Goal: Task Accomplishment & Management: Use online tool/utility

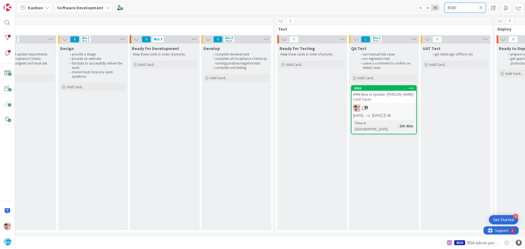
click at [461, 10] on input "8580" at bounding box center [464, 8] width 41 height 10
drag, startPoint x: 467, startPoint y: 8, endPoint x: 442, endPoint y: 8, distance: 25.4
click at [442, 8] on div "Kanban Software Development 1x 2x 3x 8580" at bounding box center [270, 7] width 510 height 15
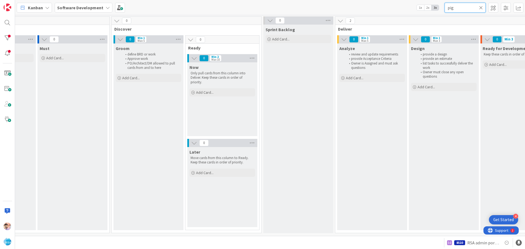
scroll to position [2, 220]
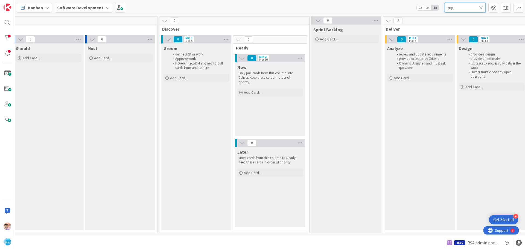
type input "pig"
click at [480, 7] on icon at bounding box center [481, 7] width 4 height 5
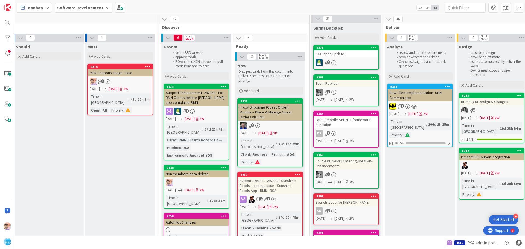
drag, startPoint x: 237, startPoint y: 236, endPoint x: 286, endPoint y: 240, distance: 49.1
click at [286, 240] on div "8510 RSA admin portal design changes" at bounding box center [270, 242] width 510 height 13
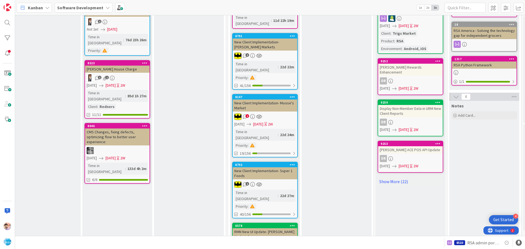
scroll to position [383, 885]
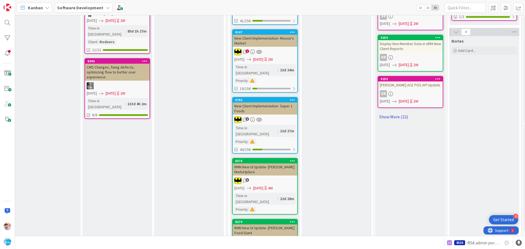
click at [398, 112] on link "Show More (22)" at bounding box center [410, 116] width 66 height 9
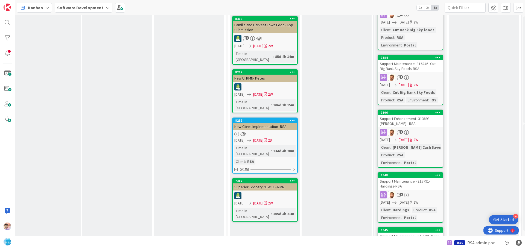
scroll to position [984, 885]
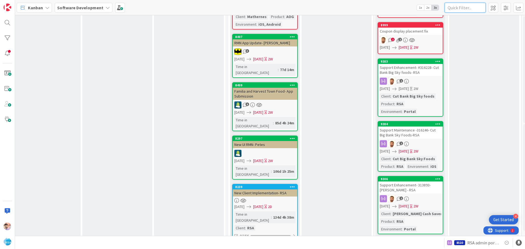
click at [461, 6] on input "text" at bounding box center [464, 8] width 41 height 10
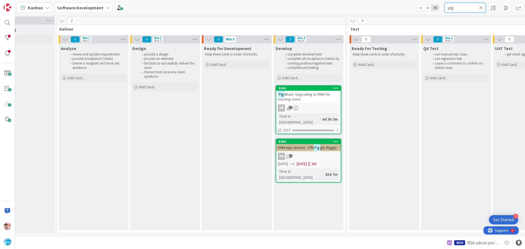
scroll to position [0, 544]
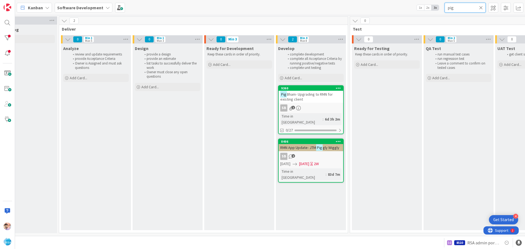
type input "pig"
click at [314, 102] on div "Pig Bham- Upgrading to RMN for existing client" at bounding box center [310, 97] width 64 height 12
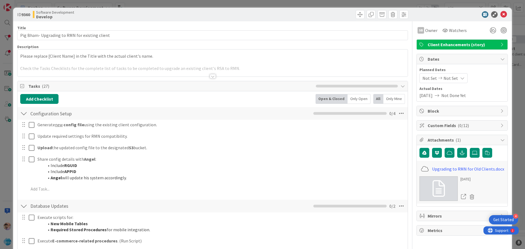
click at [427, 77] on span "Not Set" at bounding box center [429, 78] width 14 height 7
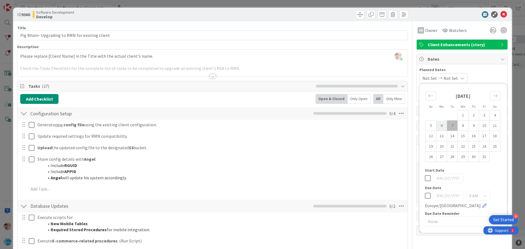
click at [438, 126] on td "6" at bounding box center [441, 126] width 11 height 10
type input "[DATE]"
click at [479, 125] on td "10" at bounding box center [484, 126] width 11 height 10
type input "[DATE]"
click at [455, 30] on span "Watchers" at bounding box center [458, 30] width 18 height 7
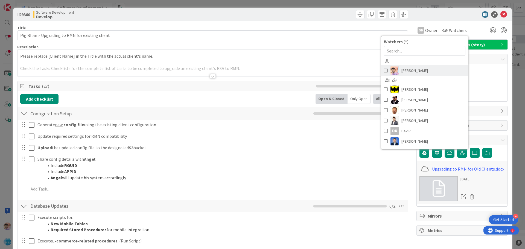
click at [414, 69] on span "[PERSON_NAME]" at bounding box center [414, 70] width 27 height 8
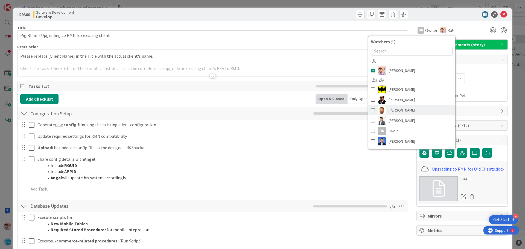
click at [394, 113] on span "[PERSON_NAME]" at bounding box center [401, 110] width 27 height 8
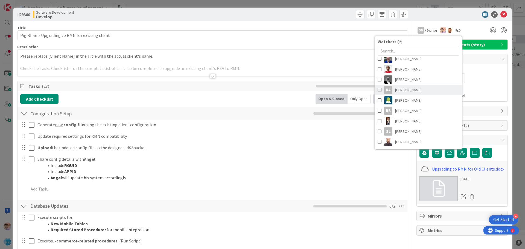
scroll to position [137, 0]
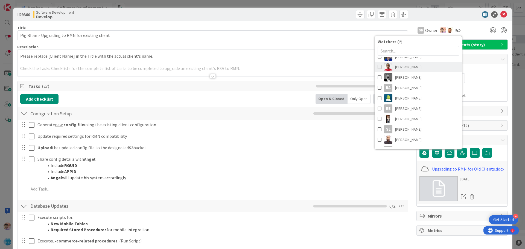
click at [399, 65] on span "[PERSON_NAME]" at bounding box center [408, 67] width 27 height 8
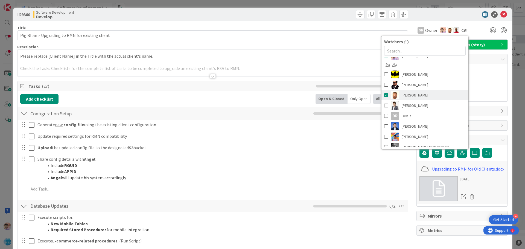
scroll to position [27, 0]
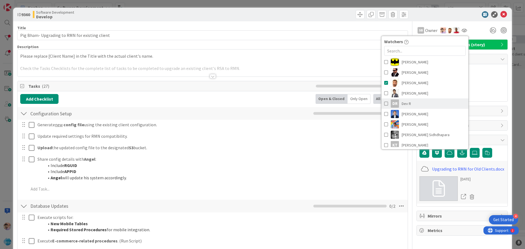
click at [414, 102] on link "DR [PERSON_NAME]" at bounding box center [424, 103] width 87 height 10
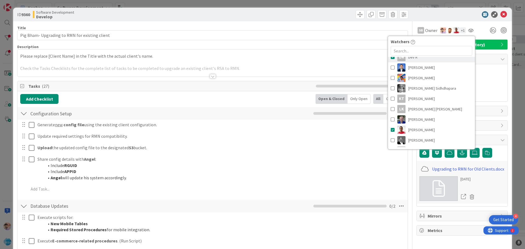
scroll to position [82, 0]
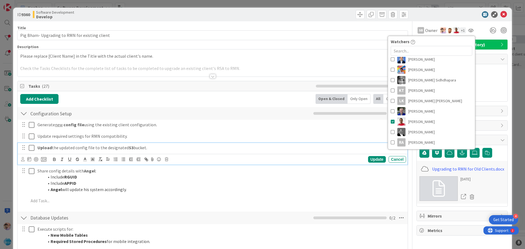
click at [347, 145] on p "Upload the updated config file to the designated S3 bucket." at bounding box center [220, 148] width 366 height 6
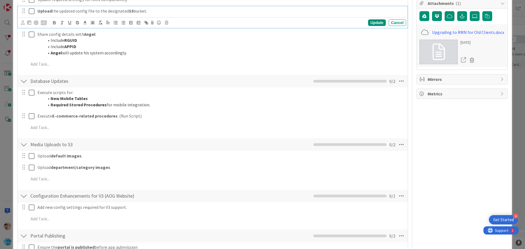
scroll to position [0, 0]
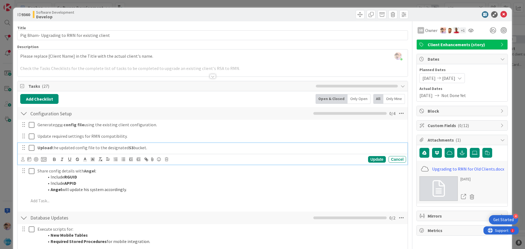
click at [212, 77] on div at bounding box center [213, 76] width 6 height 4
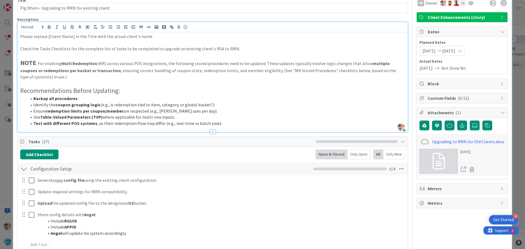
scroll to position [109, 0]
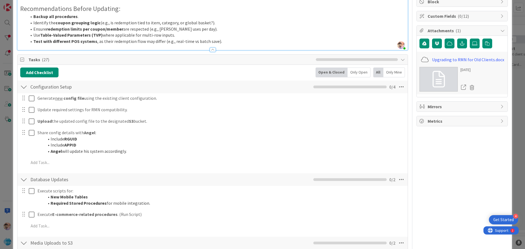
click at [68, 60] on span "Tasks ( 27 )" at bounding box center [170, 59] width 285 height 7
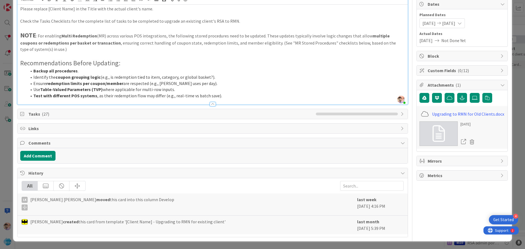
scroll to position [55, 0]
click at [35, 157] on button "Add Comment" at bounding box center [37, 156] width 35 height 10
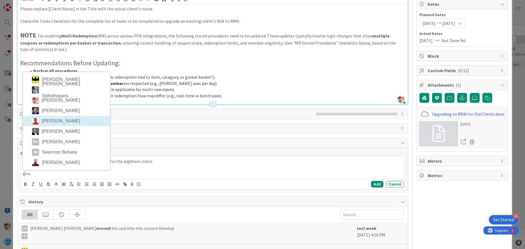
click at [57, 119] on div "Title 46 / 128 Pig Bham- Upgrading to RMN for existing client Description [PERS…" at bounding box center [212, 116] width 391 height 300
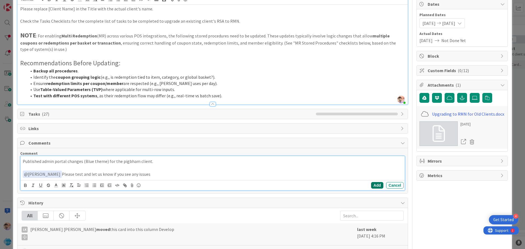
click at [373, 184] on button "Add" at bounding box center [377, 185] width 12 height 7
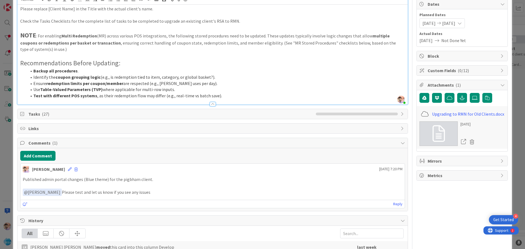
scroll to position [0, 0]
